Goal: Subscribe to service/newsletter

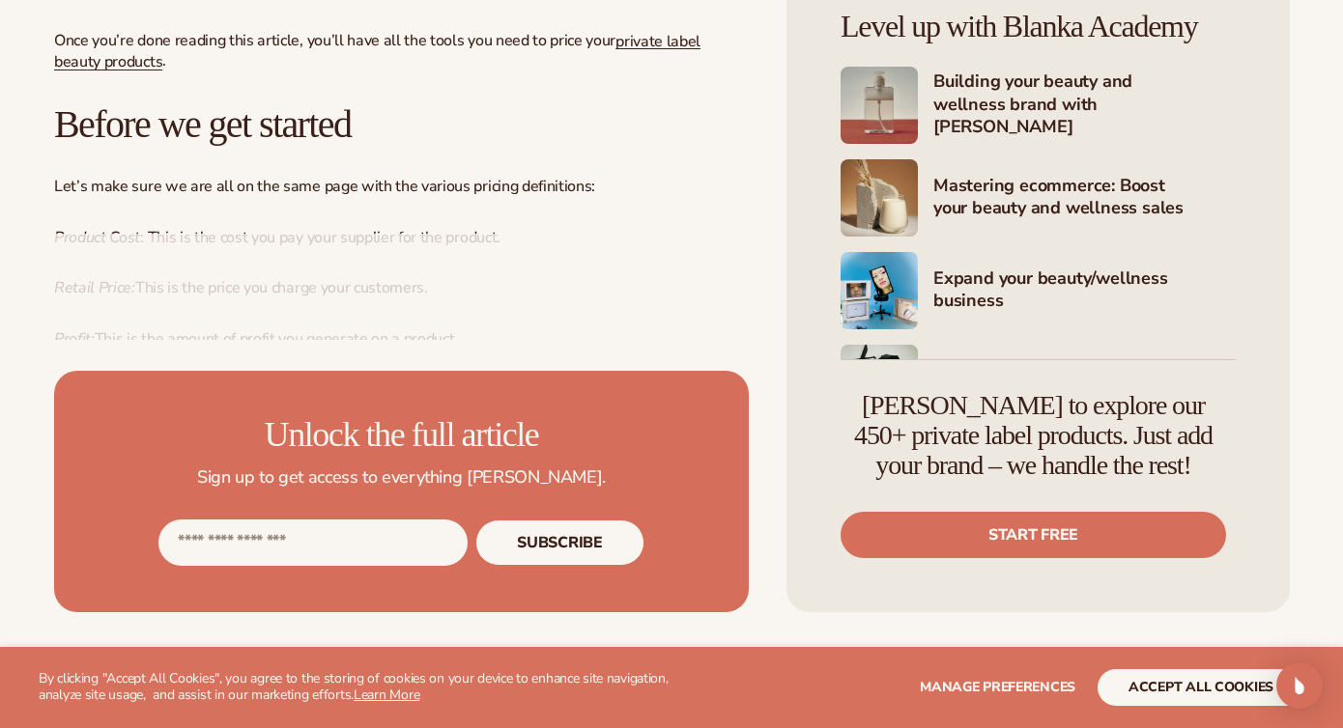
scroll to position [939, 0]
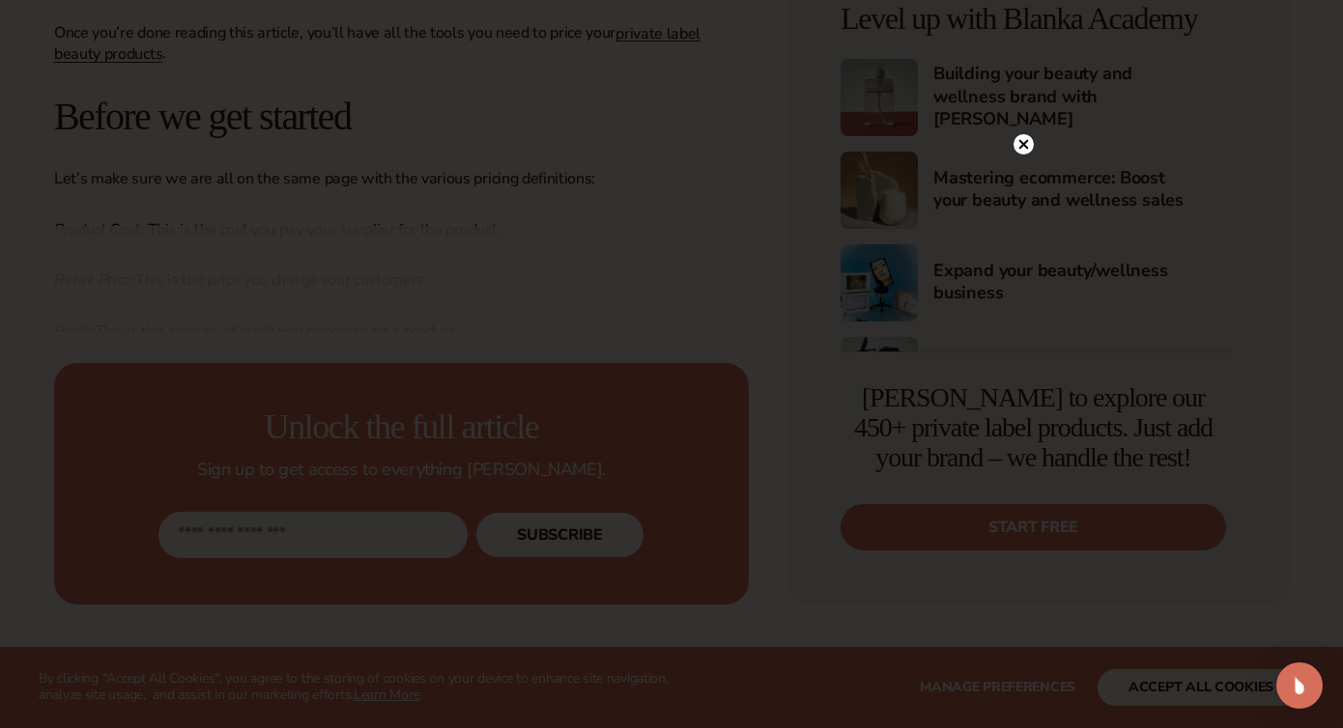
click at [1026, 140] on icon at bounding box center [1024, 144] width 10 height 10
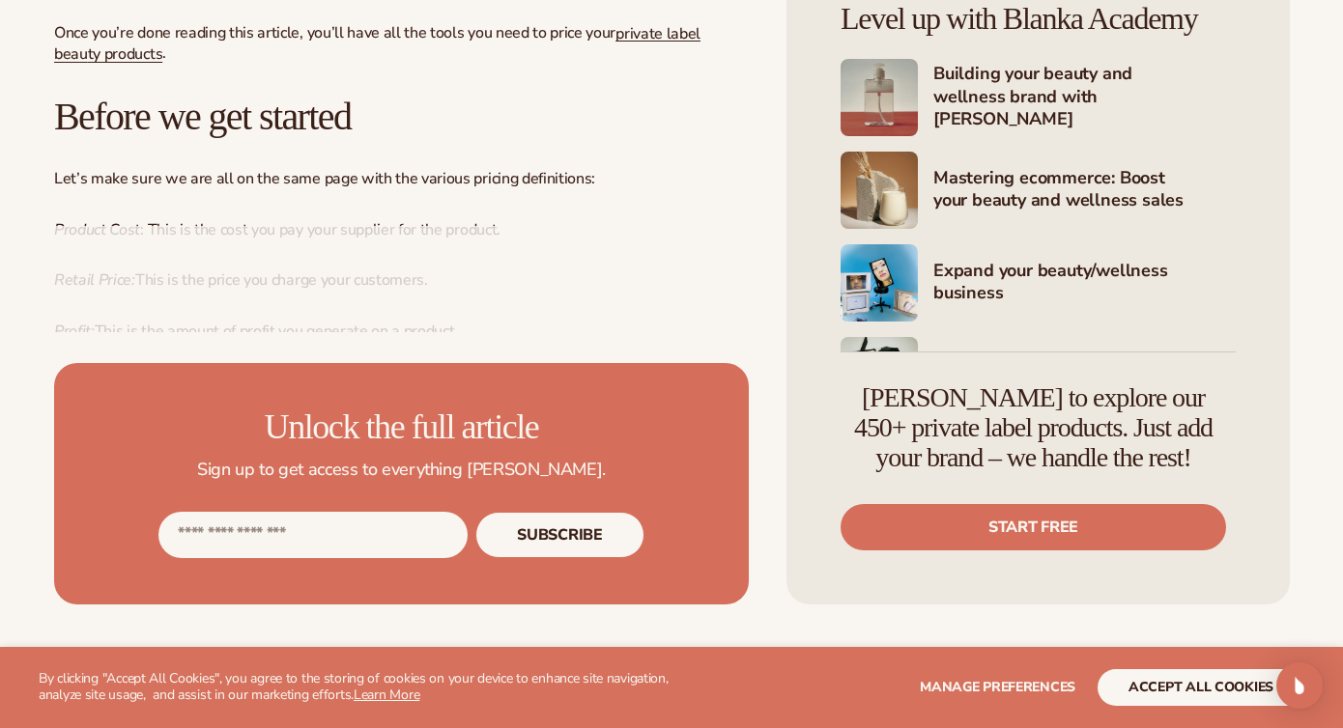
scroll to position [944, 0]
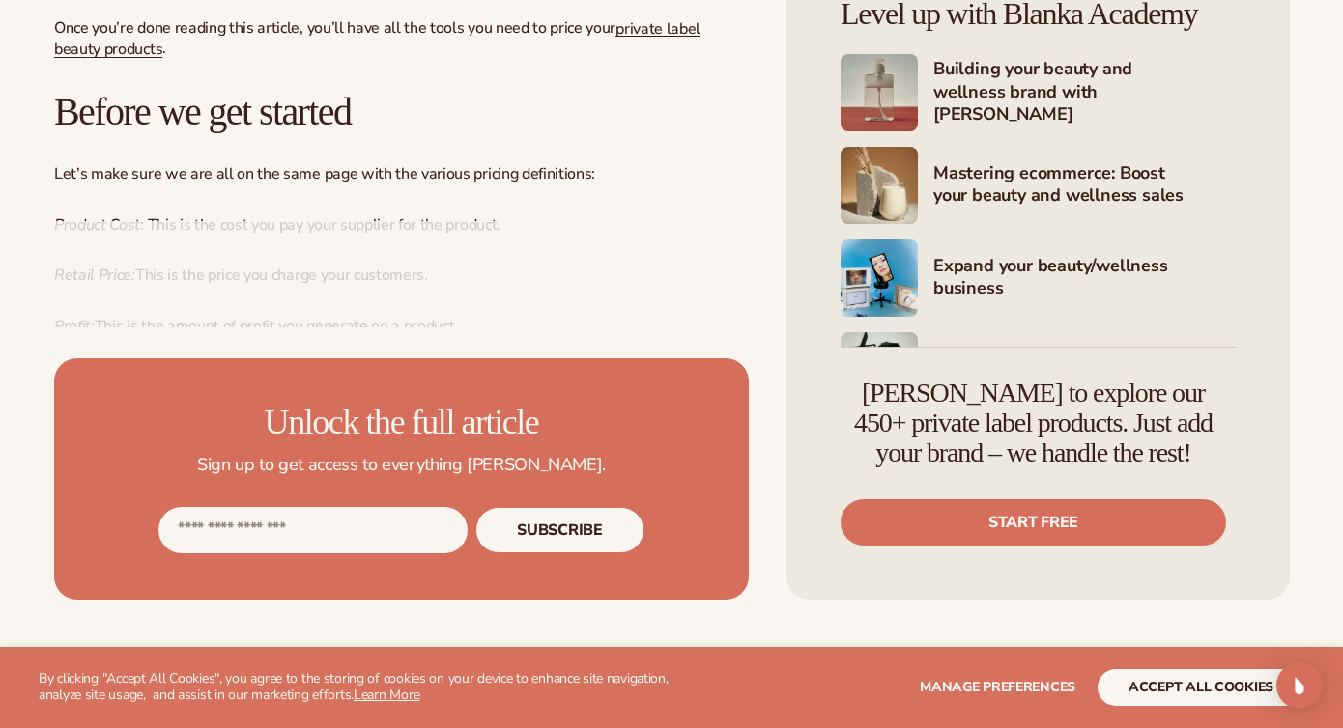
click at [325, 519] on input "Email address" at bounding box center [312, 530] width 309 height 46
type input "**********"
click at [569, 544] on button "Subscribe" at bounding box center [559, 530] width 168 height 46
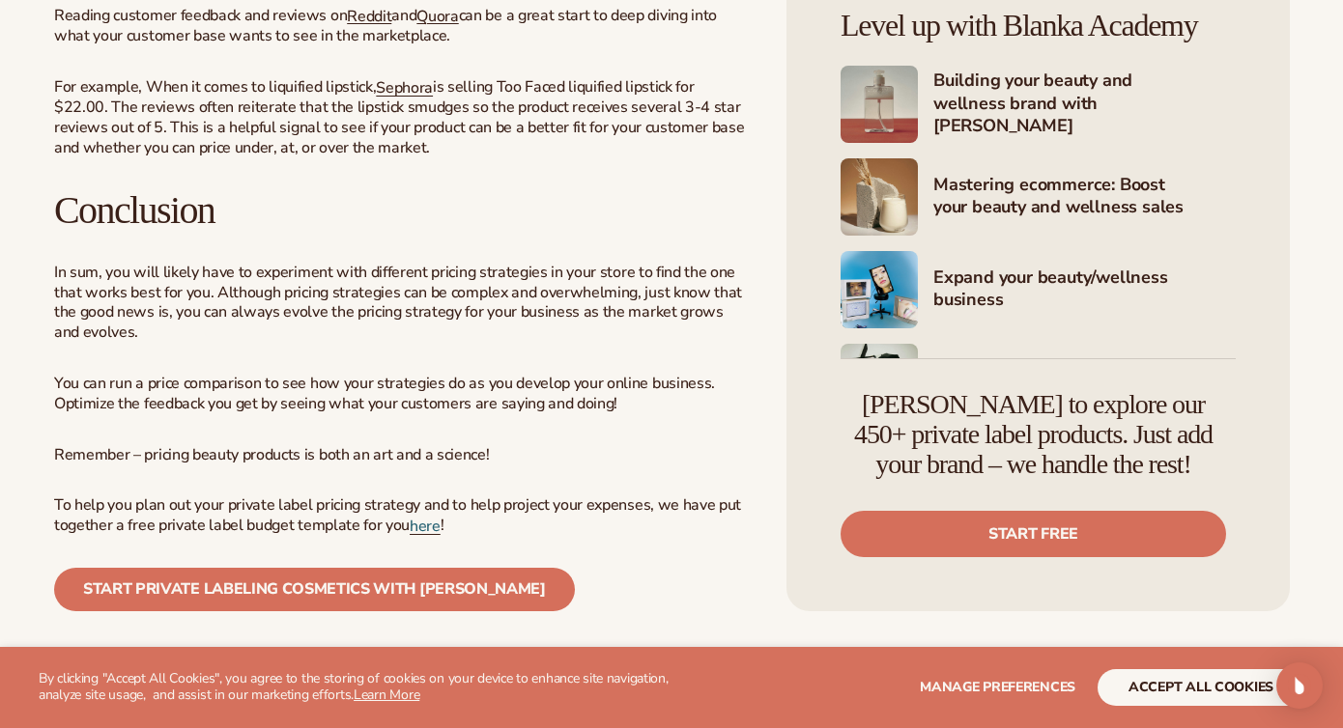
scroll to position [4744, 0]
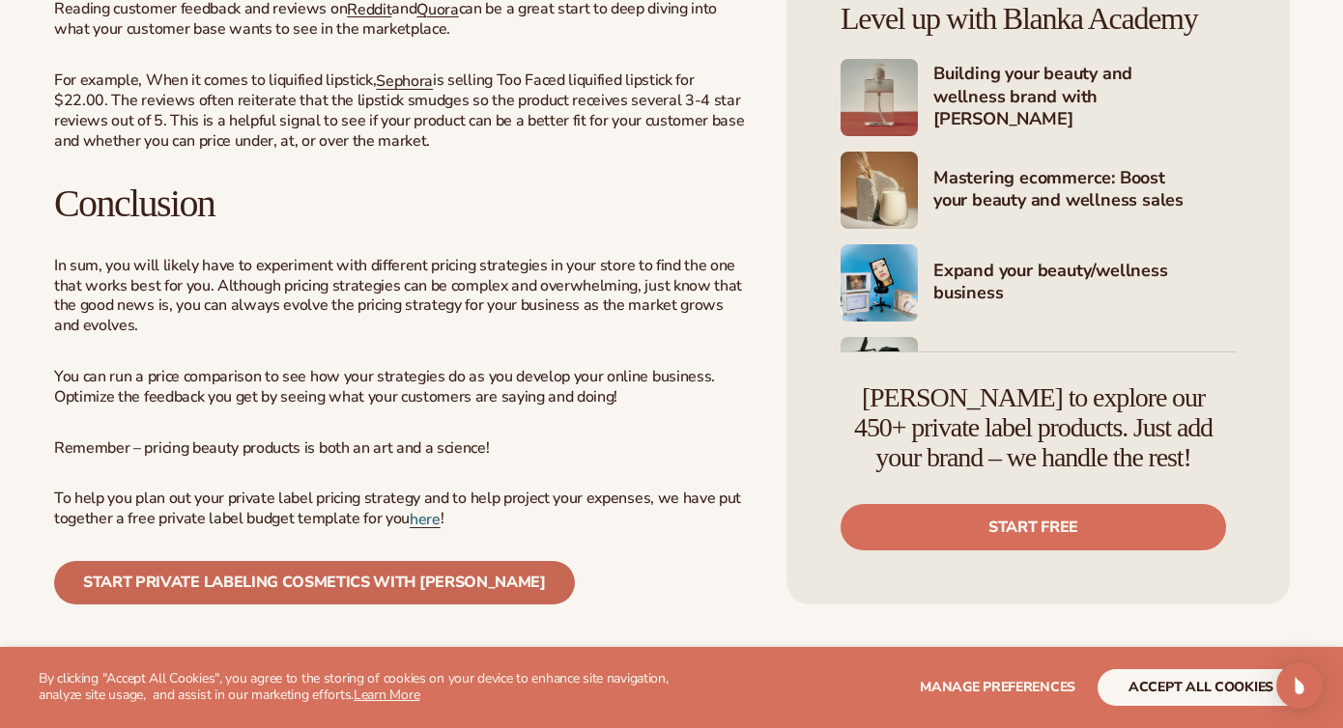
click at [429, 569] on link "Start private labeling cosmetics with [PERSON_NAME]" at bounding box center [314, 582] width 521 height 43
